Goal: Use online tool/utility: Utilize a website feature to perform a specific function

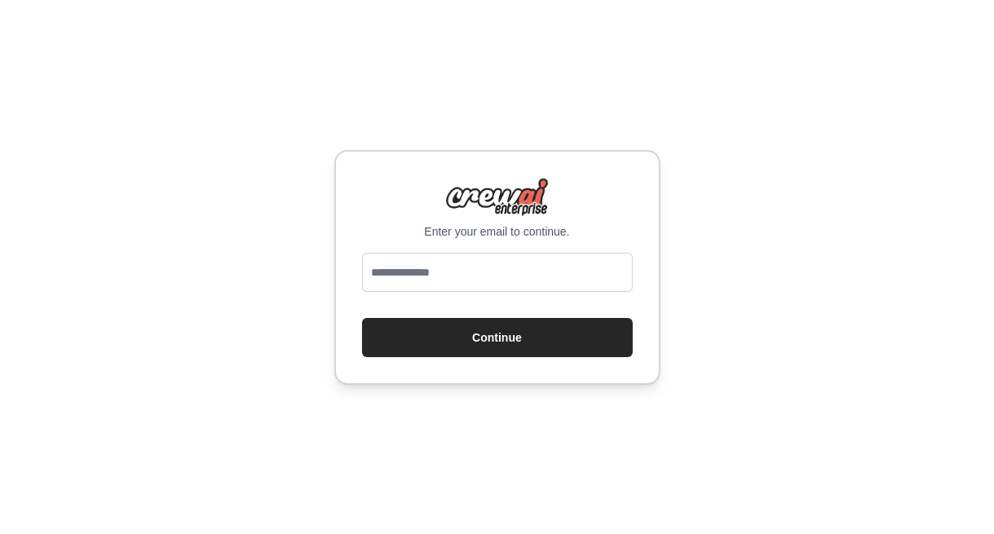
type input "**********"
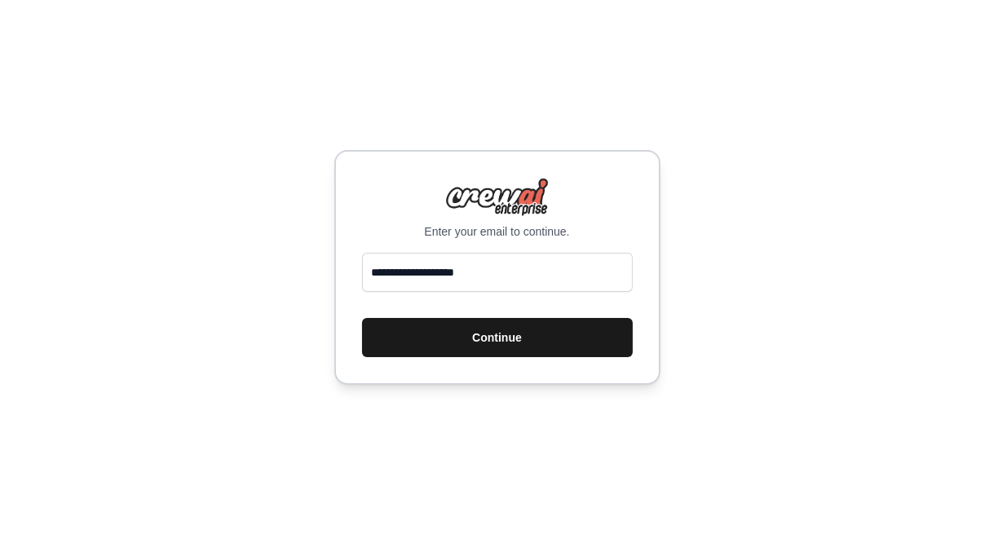
click at [467, 336] on button "Continue" at bounding box center [497, 337] width 271 height 39
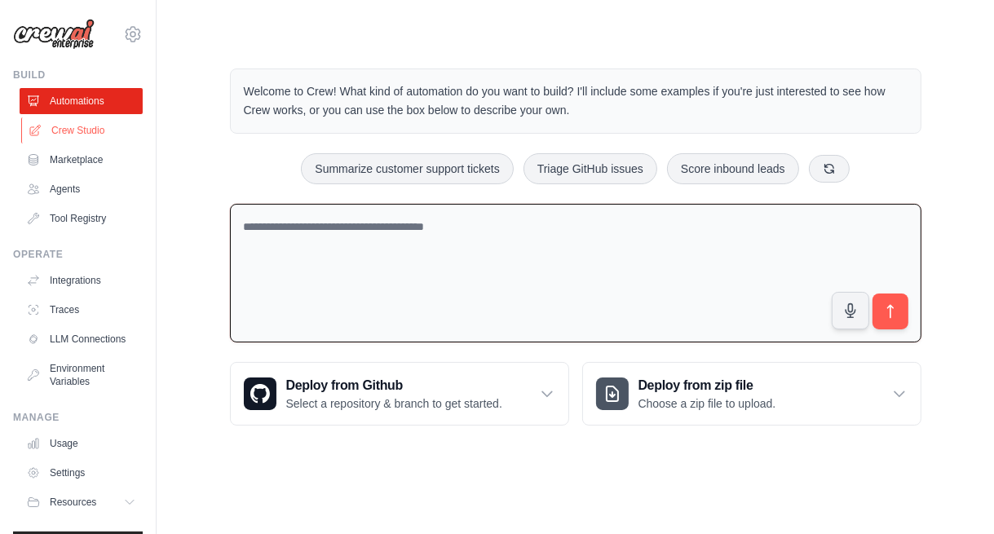
click at [90, 130] on link "Crew Studio" at bounding box center [82, 130] width 123 height 26
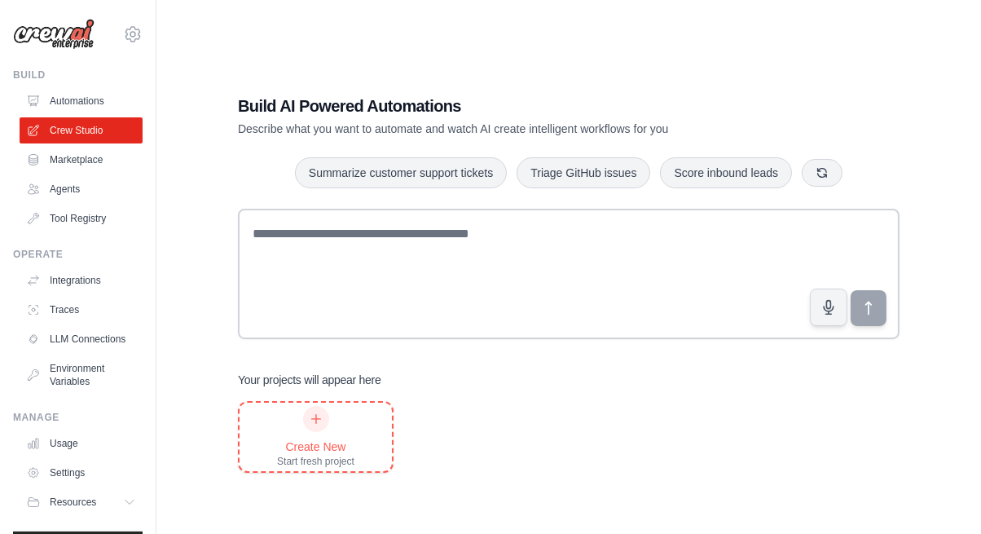
click at [317, 425] on div at bounding box center [316, 419] width 26 height 26
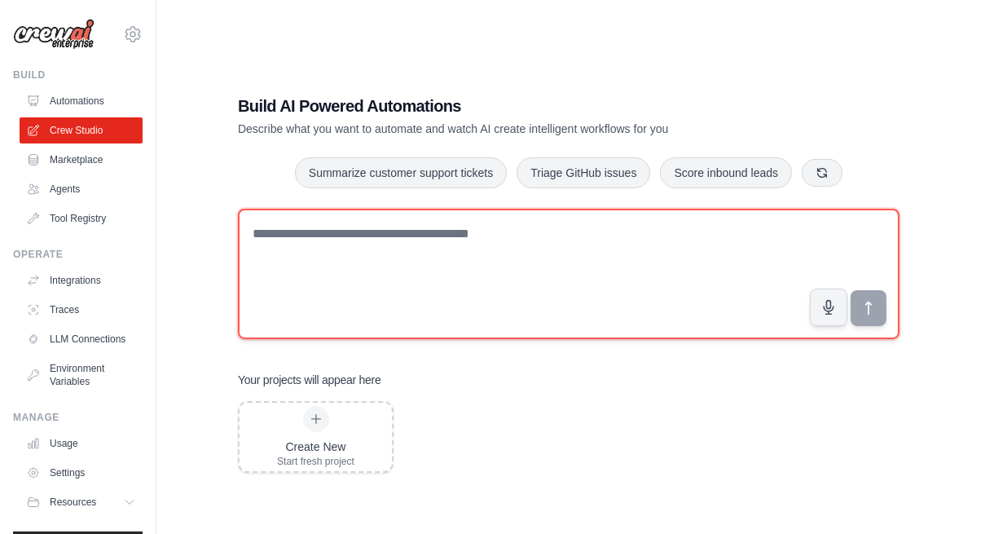
click at [257, 227] on textarea at bounding box center [569, 274] width 662 height 130
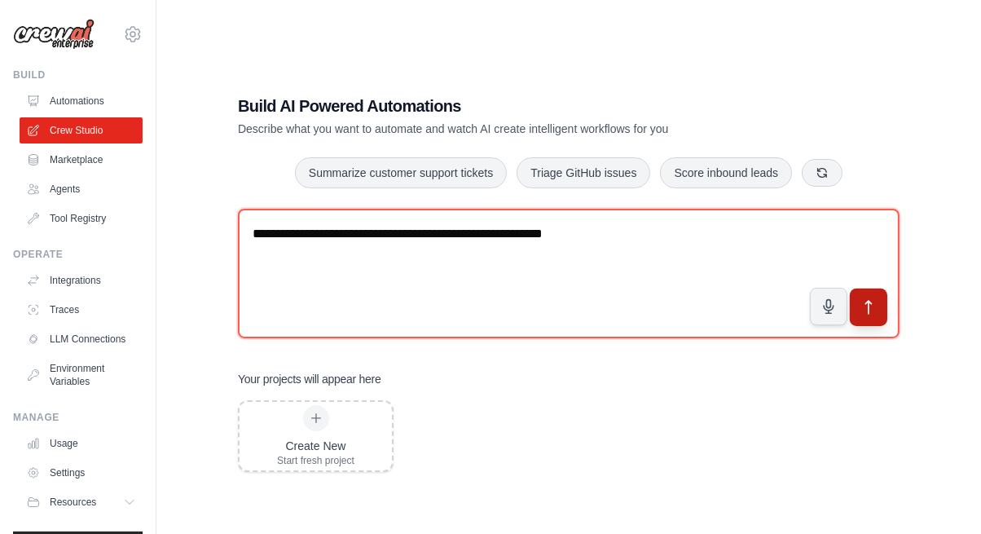
type textarea "**********"
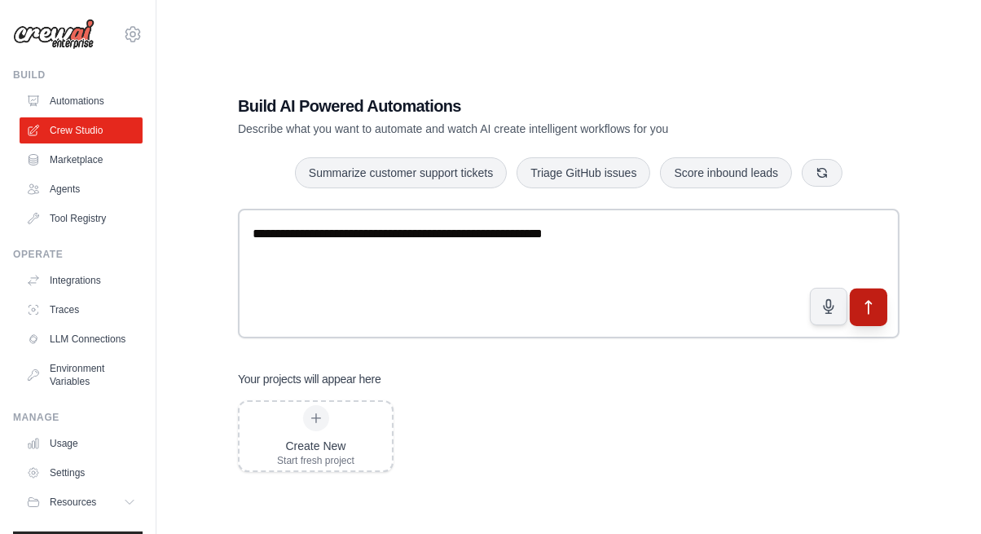
click at [870, 302] on icon "submit" at bounding box center [869, 308] width 6 height 13
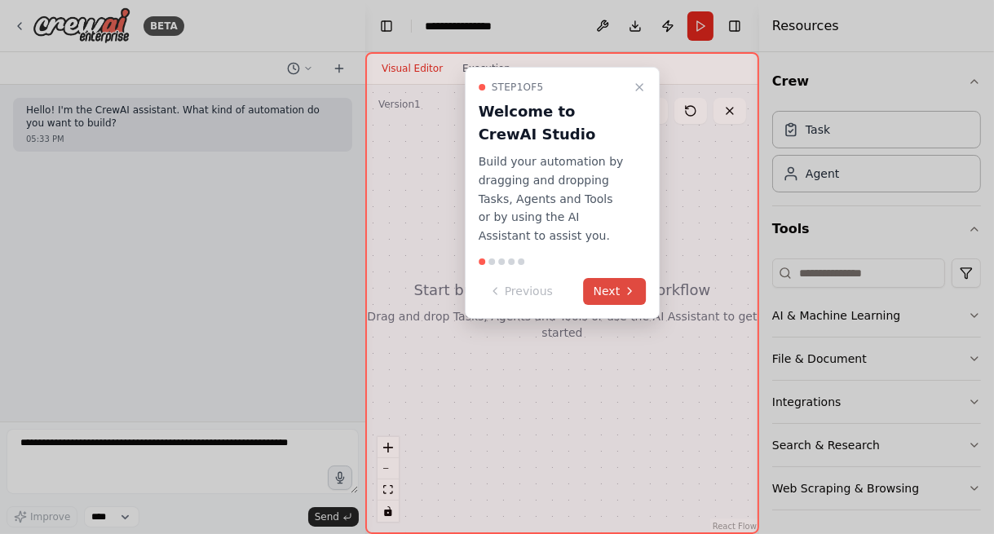
click at [611, 288] on button "Next" at bounding box center [615, 291] width 63 height 27
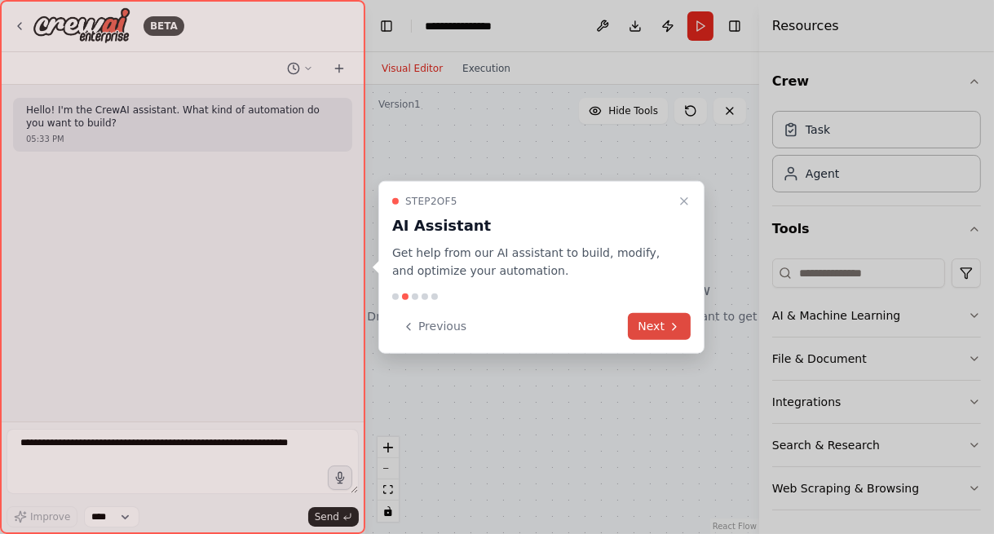
click at [646, 328] on button "Next" at bounding box center [659, 326] width 63 height 27
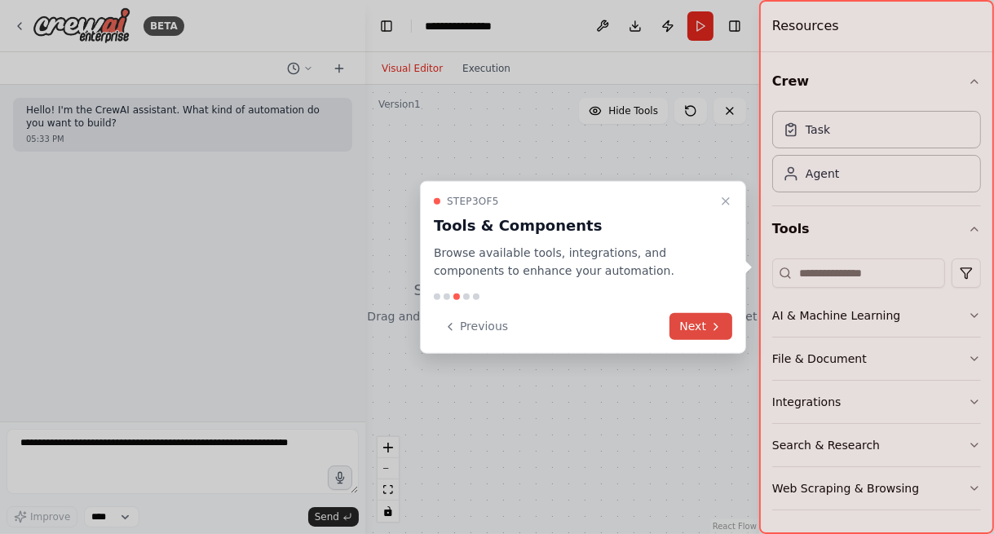
click at [693, 331] on button "Next" at bounding box center [700, 326] width 63 height 27
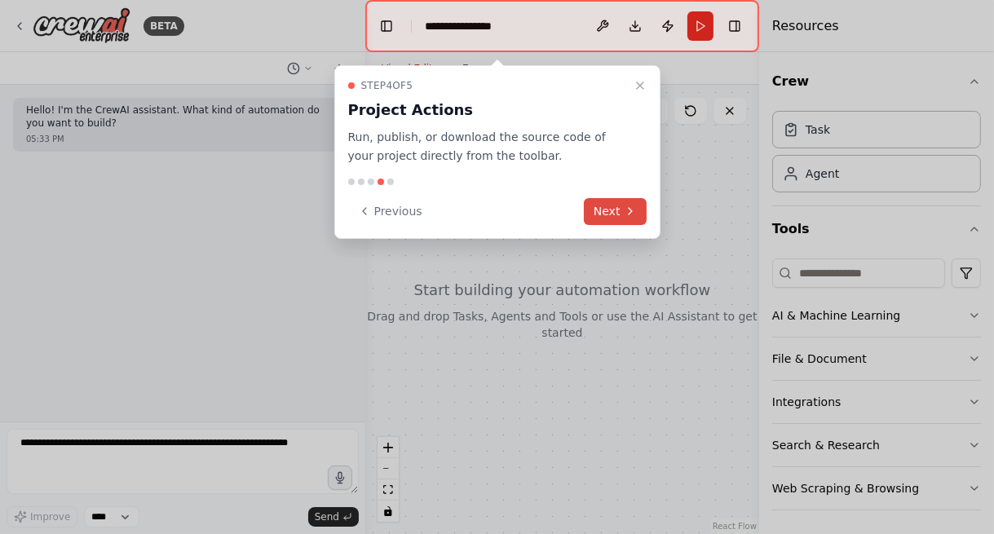
click at [615, 214] on button "Next" at bounding box center [615, 211] width 63 height 27
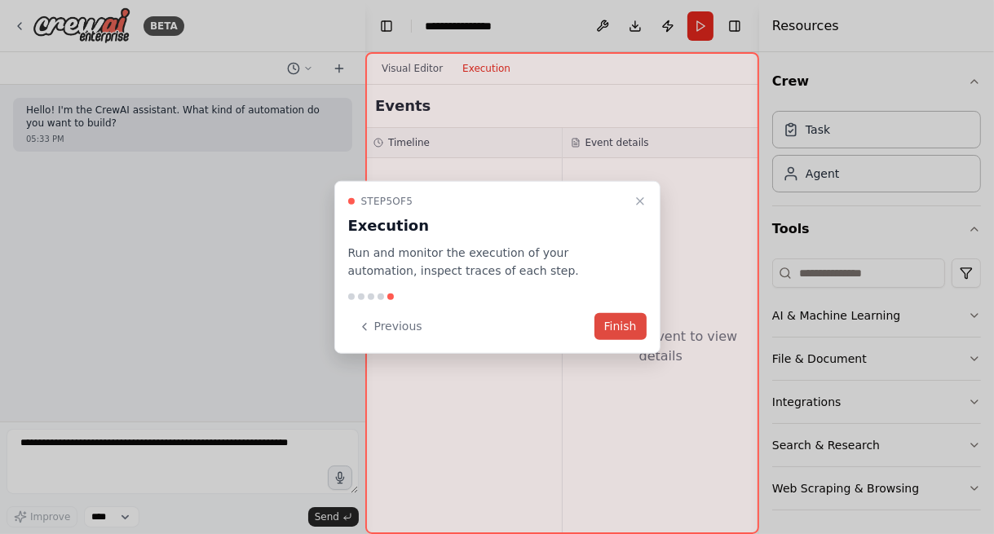
click at [617, 330] on button "Finish" at bounding box center [620, 326] width 52 height 27
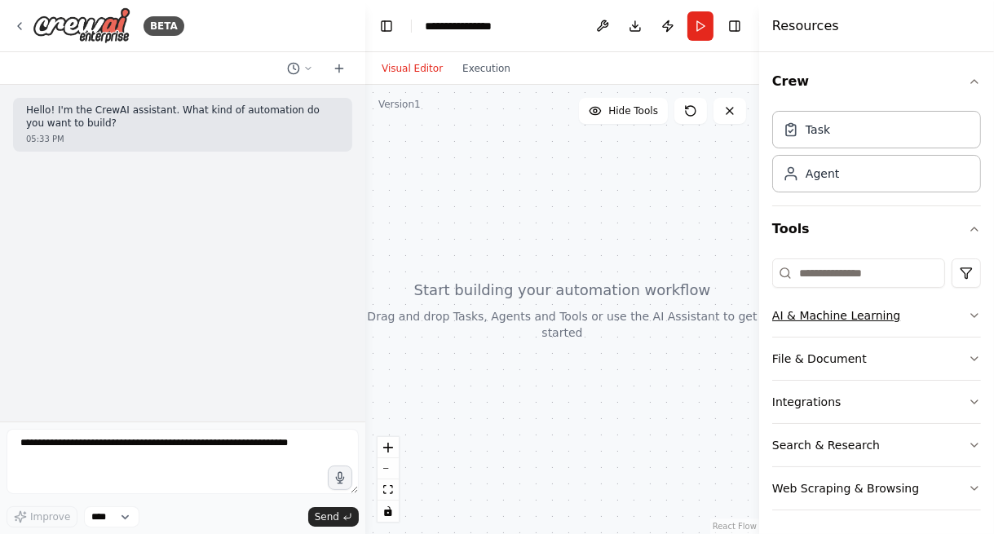
click at [829, 328] on button "AI & Machine Learning" at bounding box center [876, 315] width 209 height 42
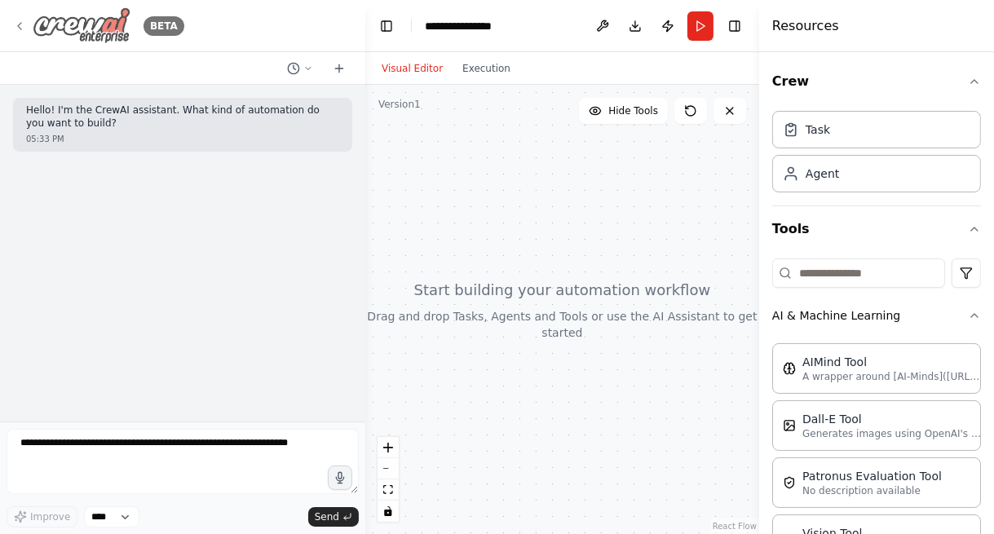
click at [85, 29] on img at bounding box center [82, 25] width 98 height 37
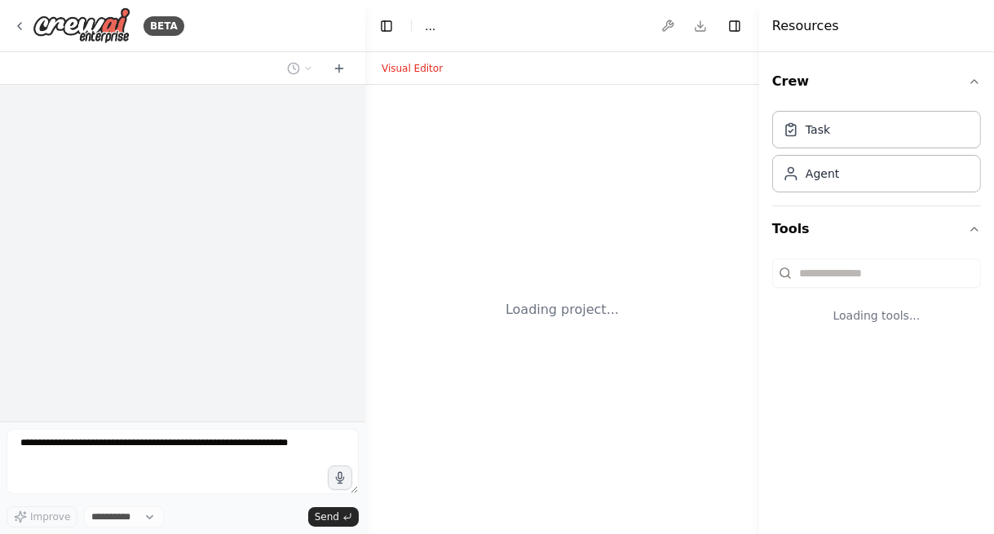
select select "****"
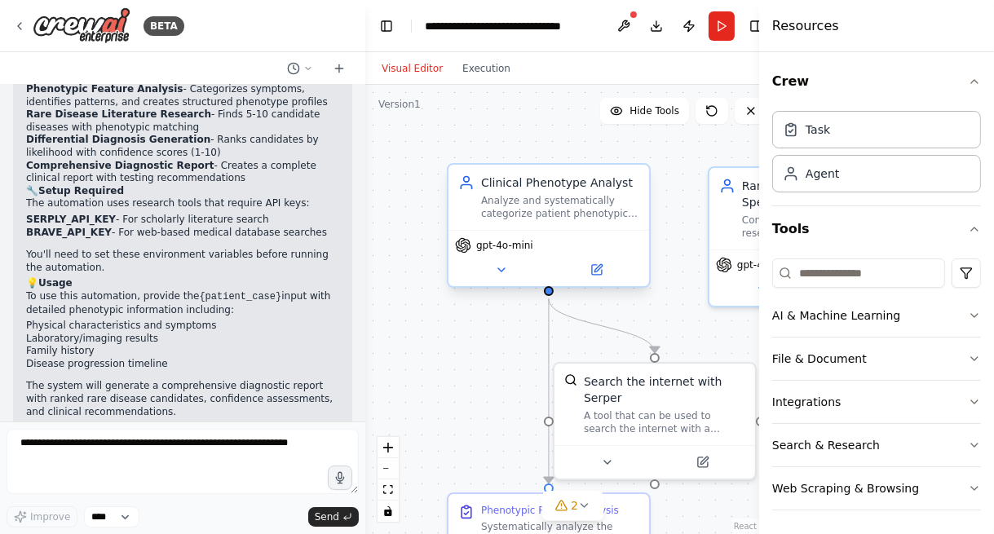
scroll to position [1435, 0]
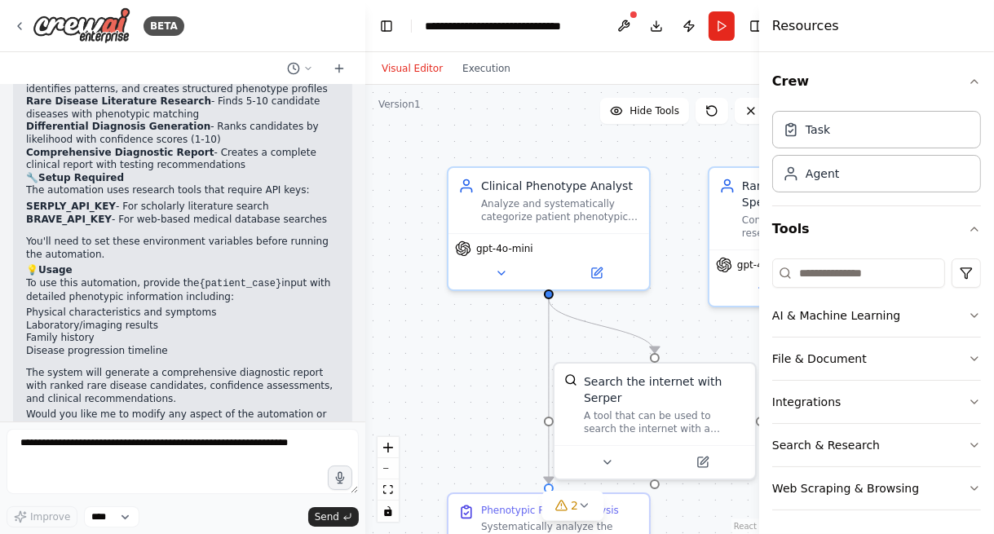
click at [536, 127] on div ".deletable-edge-delete-btn { width: 20px; height: 20px; border: 0px solid #ffff…" at bounding box center [572, 309] width 415 height 449
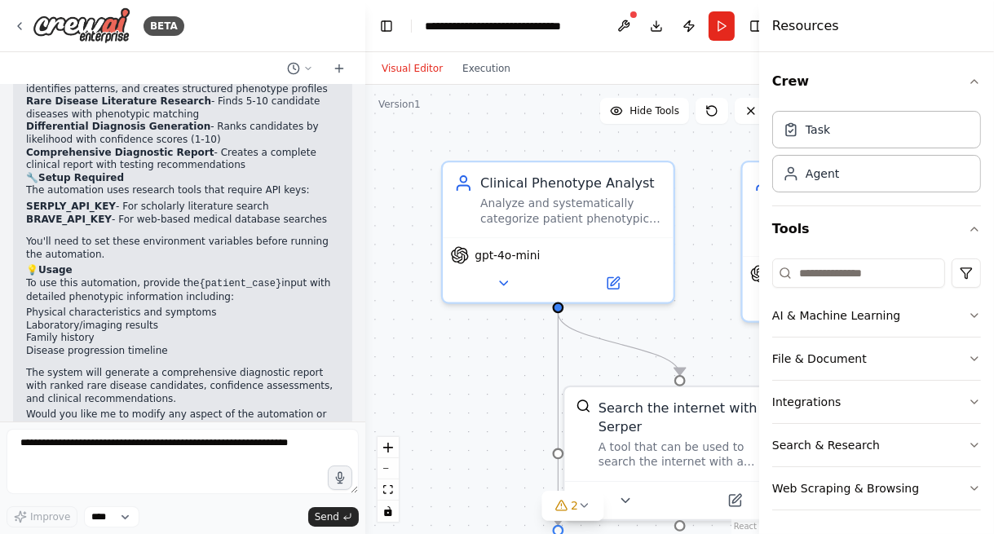
click at [981, 84] on div "Crew Task Agent Tools AI & Machine Learning File & Document Integrations Search…" at bounding box center [876, 293] width 235 height 482
click at [972, 81] on icon "button" at bounding box center [974, 81] width 7 height 3
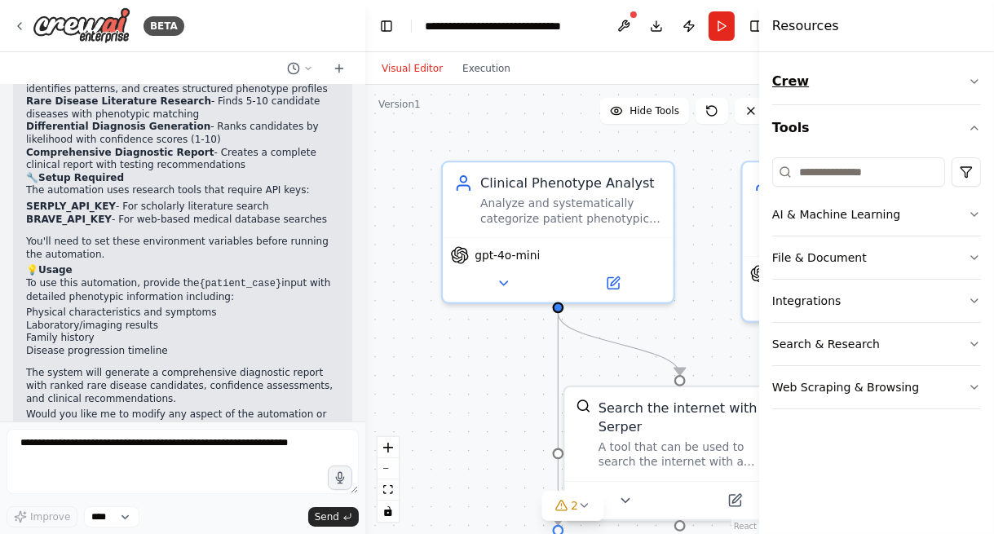
click at [972, 81] on icon "button" at bounding box center [974, 81] width 7 height 3
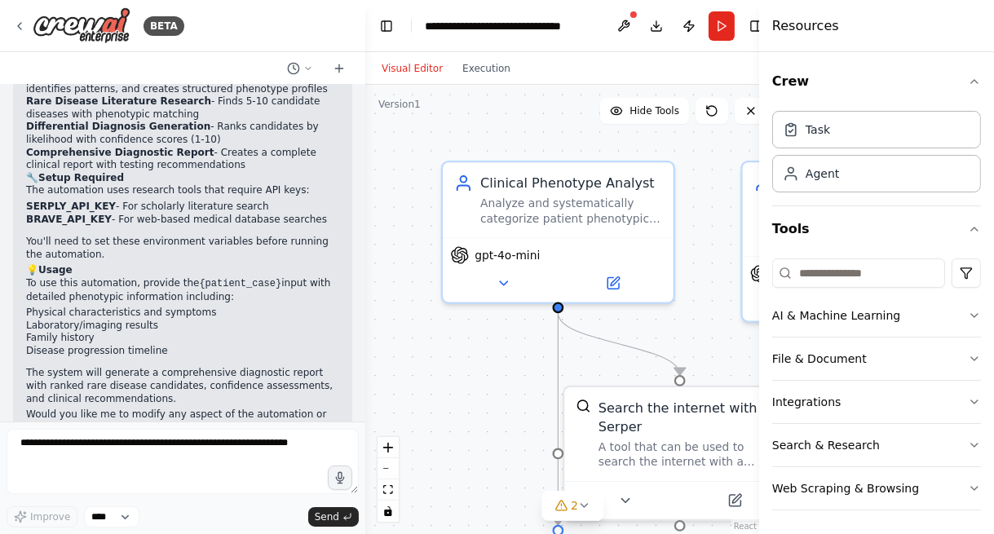
scroll to position [1435, 0]
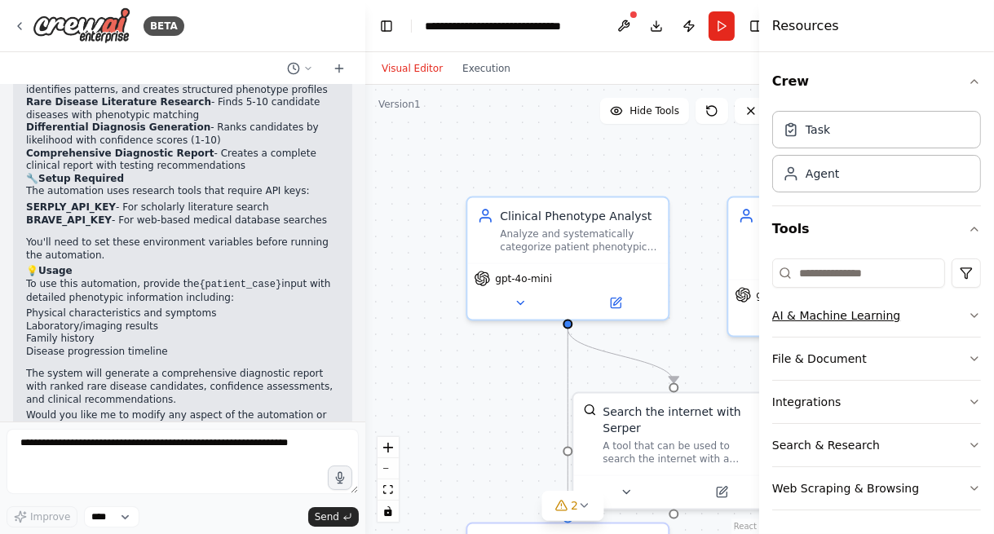
click at [817, 315] on button "AI & Machine Learning" at bounding box center [876, 315] width 209 height 42
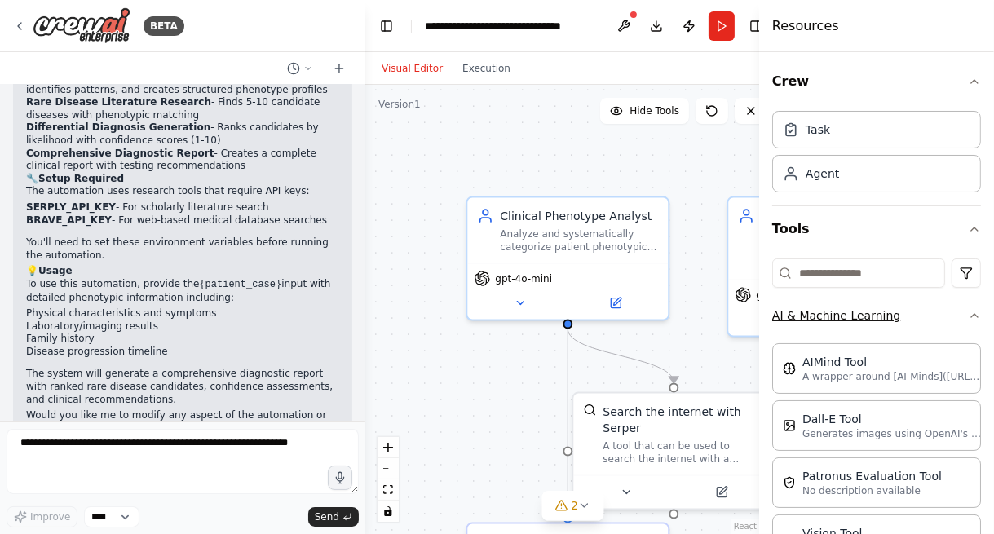
click at [817, 315] on button "AI & Machine Learning" at bounding box center [876, 315] width 209 height 42
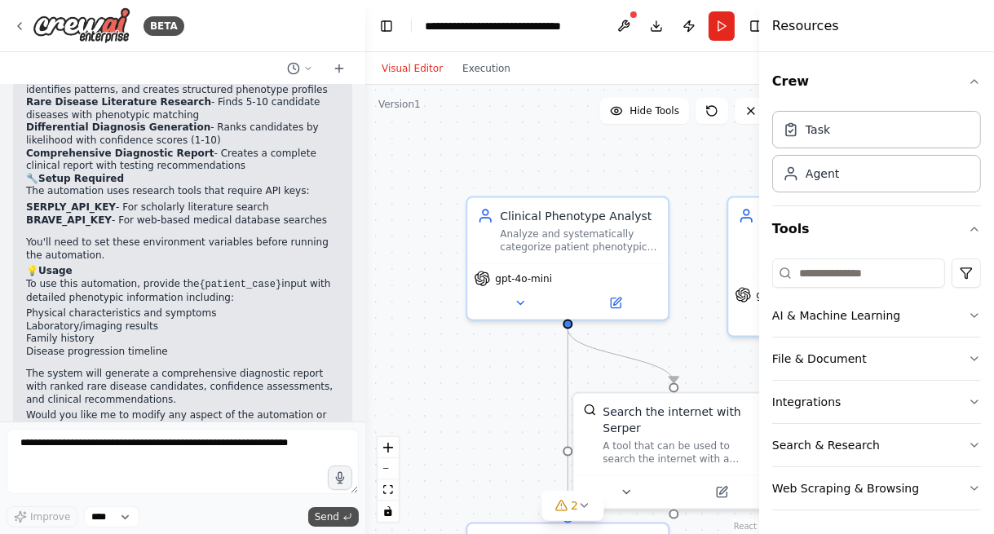
click at [331, 520] on span "Send" at bounding box center [327, 516] width 24 height 13
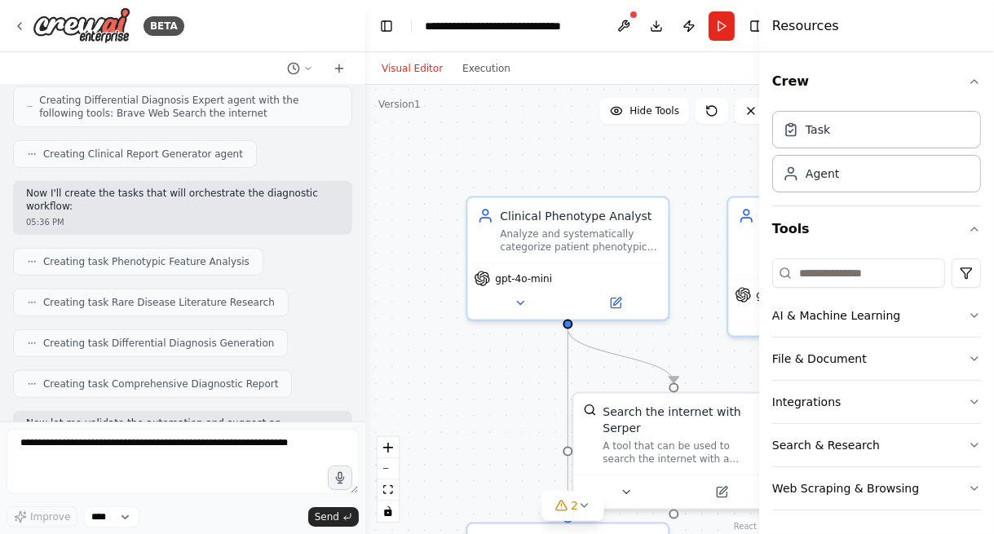
scroll to position [619, 0]
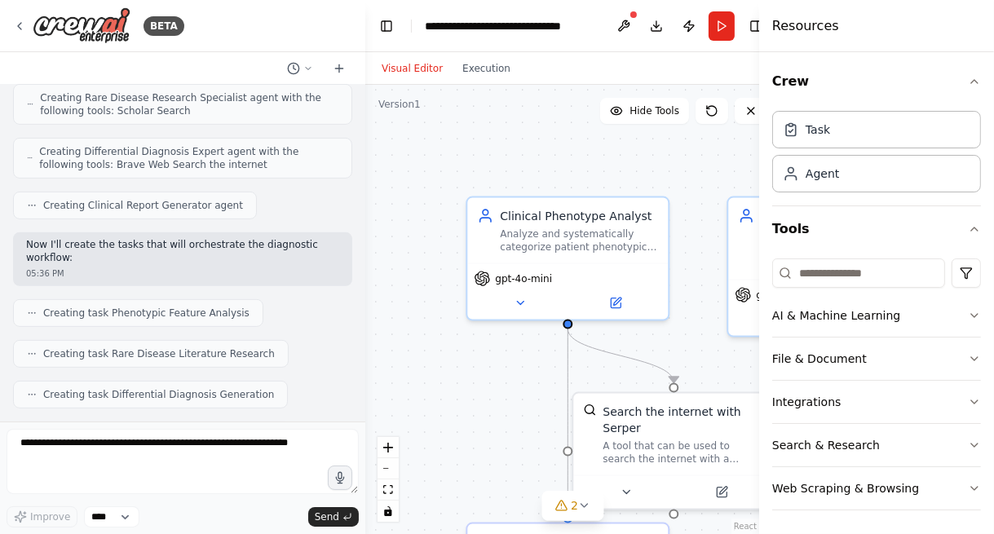
click at [140, 306] on span "Creating task Phenotypic Feature Analysis" at bounding box center [146, 312] width 206 height 13
